Goal: Find specific page/section: Find specific page/section

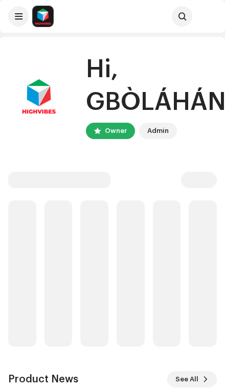
click at [18, 13] on span at bounding box center [19, 16] width 8 height 8
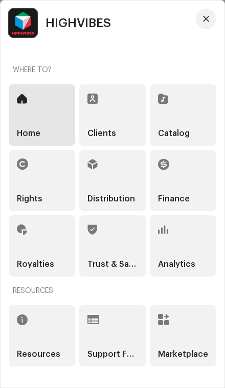
click at [105, 115] on div "Clients" at bounding box center [112, 114] width 66 height 61
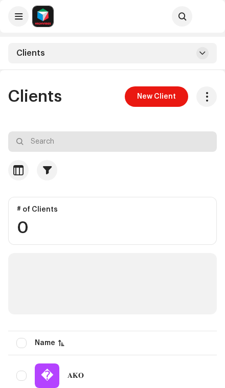
click at [53, 137] on input "text" at bounding box center [112, 141] width 208 height 20
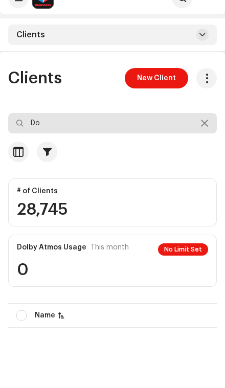
type input "D"
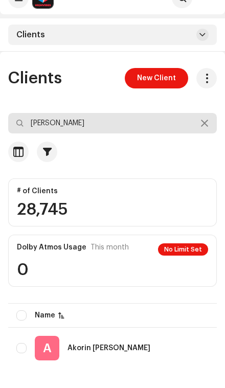
type input "[PERSON_NAME]"
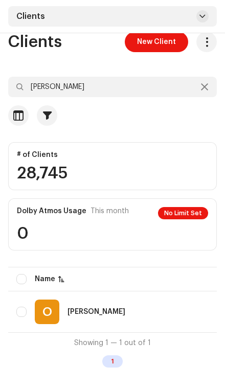
scroll to position [55, 0]
click at [95, 307] on div "O [PERSON_NAME]" at bounding box center [110, 311] width 188 height 25
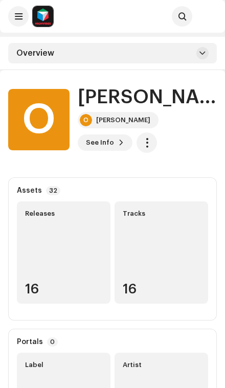
click at [114, 132] on span "See Info" at bounding box center [100, 142] width 28 height 20
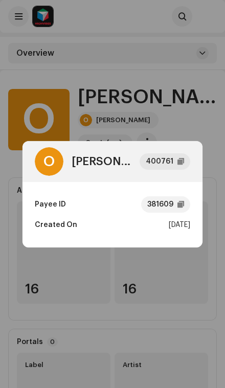
click at [168, 202] on div "381609" at bounding box center [160, 204] width 26 height 20
